Goal: Task Accomplishment & Management: Use online tool/utility

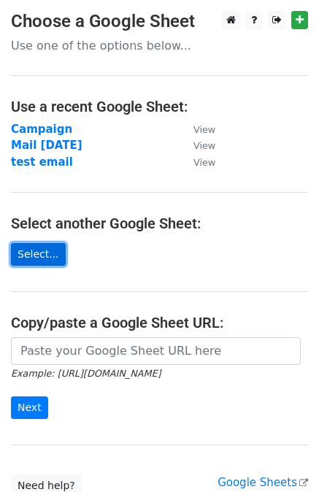
click at [37, 252] on link "Select..." at bounding box center [38, 254] width 55 height 23
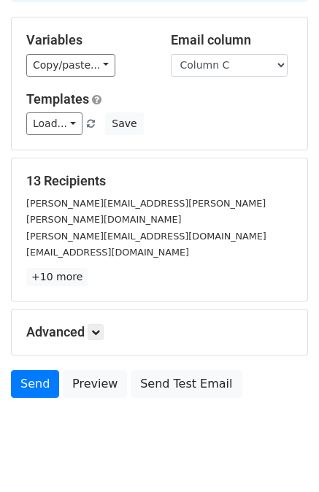
scroll to position [131, 0]
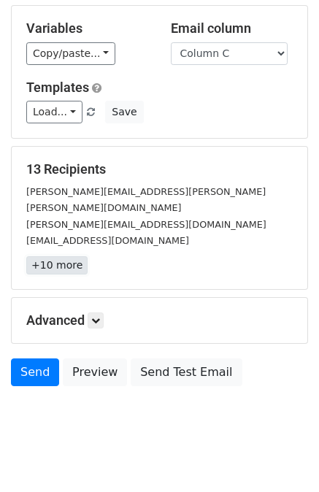
click at [62, 256] on link "+10 more" at bounding box center [56, 265] width 61 height 18
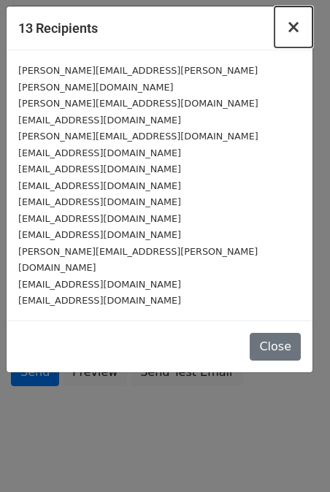
click at [297, 25] on span "×" at bounding box center [293, 27] width 15 height 20
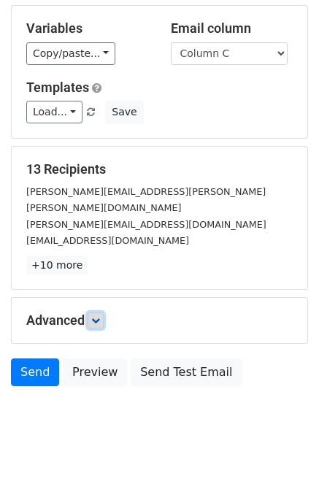
click at [93, 316] on icon at bounding box center [95, 320] width 9 height 9
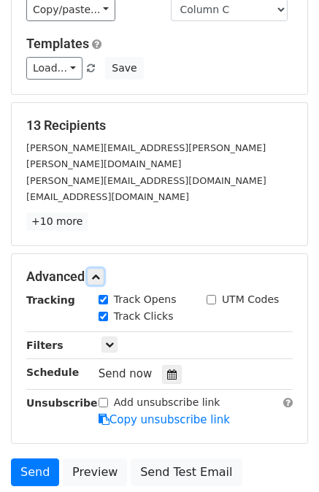
scroll to position [273, 0]
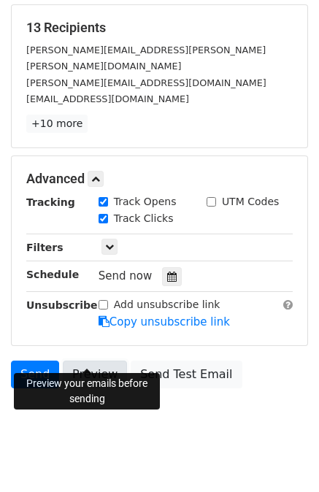
click at [92, 361] on link "Preview" at bounding box center [95, 375] width 64 height 28
click at [84, 361] on link "Preview" at bounding box center [95, 375] width 64 height 28
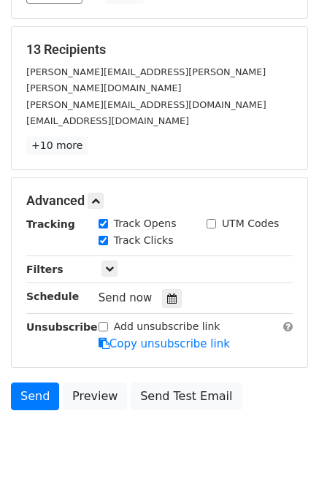
scroll to position [270, 0]
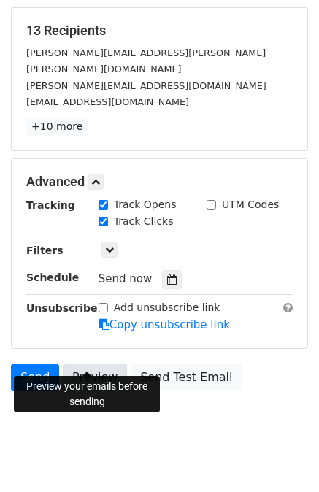
click at [85, 363] on link "Preview" at bounding box center [95, 377] width 64 height 28
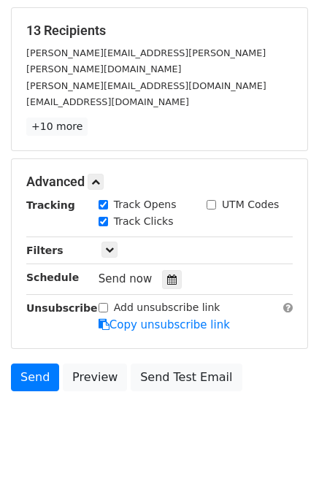
scroll to position [0, 0]
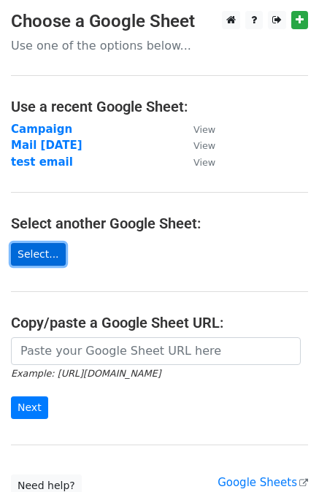
click at [40, 259] on link "Select..." at bounding box center [38, 254] width 55 height 23
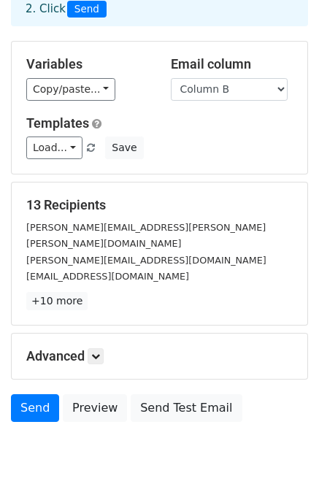
scroll to position [122, 0]
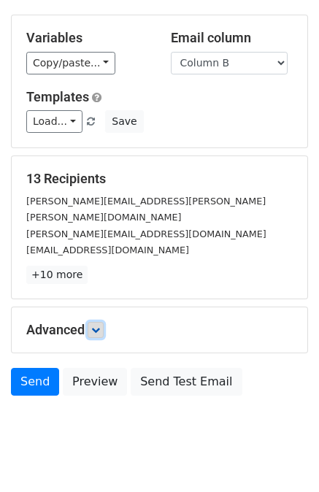
click at [96, 322] on link at bounding box center [96, 330] width 16 height 16
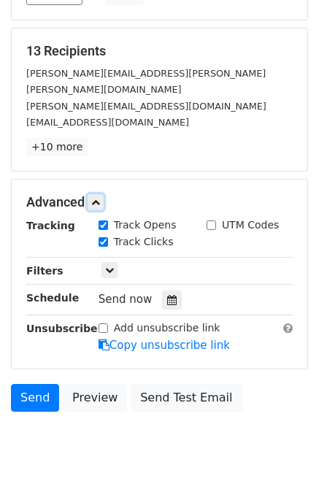
scroll to position [273, 0]
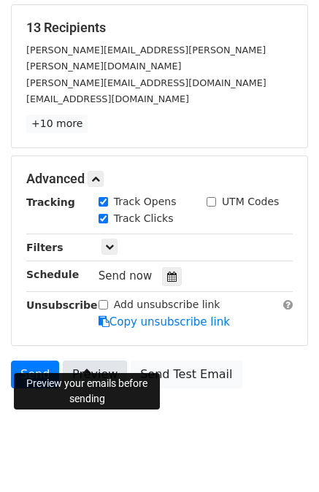
click at [78, 361] on link "Preview" at bounding box center [95, 375] width 64 height 28
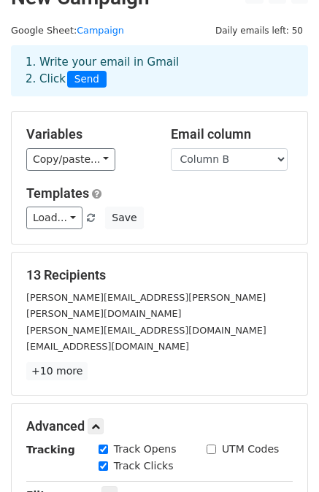
scroll to position [0, 0]
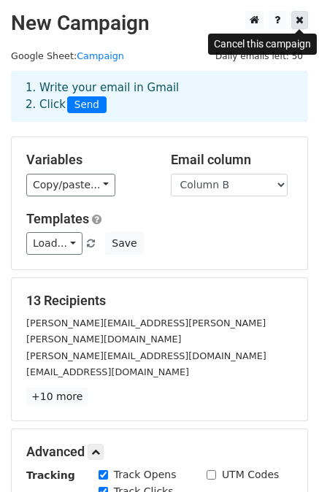
click at [291, 18] on link at bounding box center [299, 20] width 17 height 18
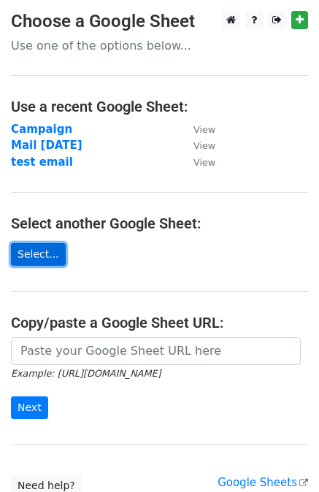
click at [23, 255] on link "Select..." at bounding box center [38, 254] width 55 height 23
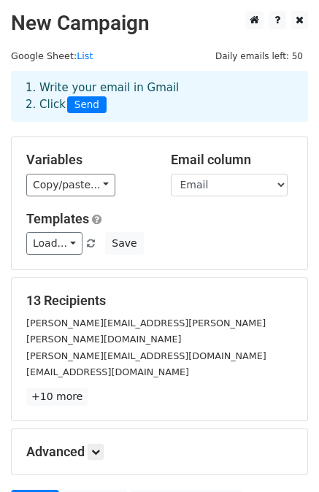
scroll to position [131, 0]
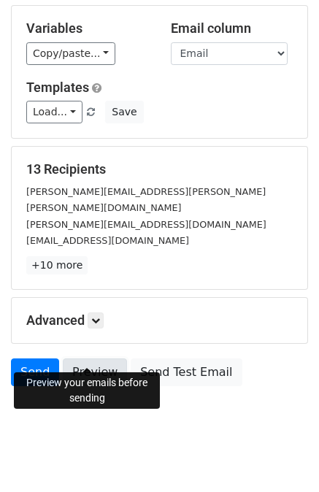
click at [91, 358] on link "Preview" at bounding box center [95, 372] width 64 height 28
click at [80, 358] on link "Preview" at bounding box center [95, 372] width 64 height 28
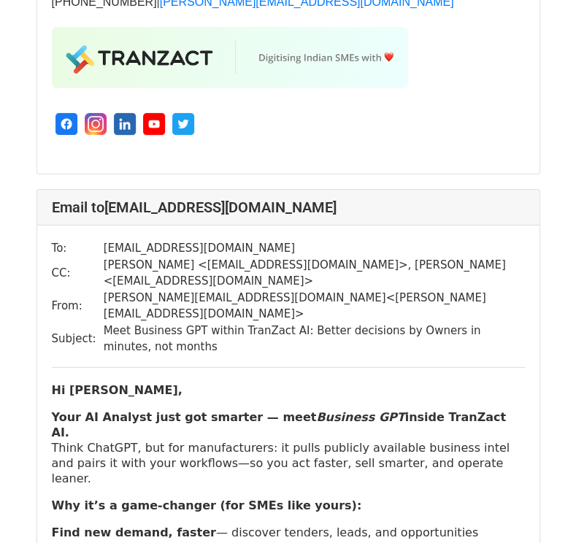
scroll to position [5160, 0]
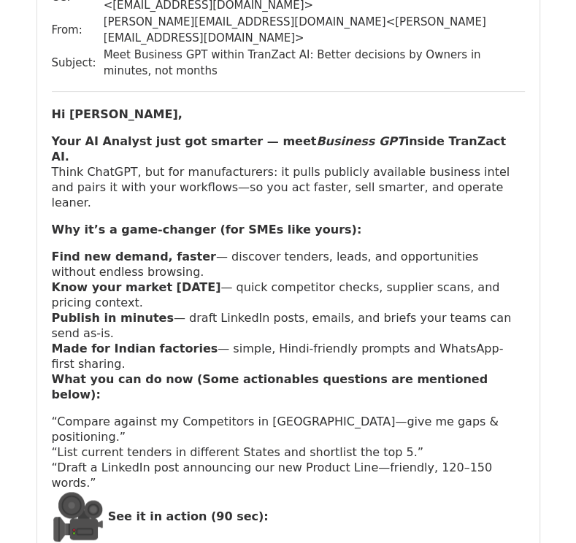
scroll to position [244, 0]
